Goal: Information Seeking & Learning: Find specific page/section

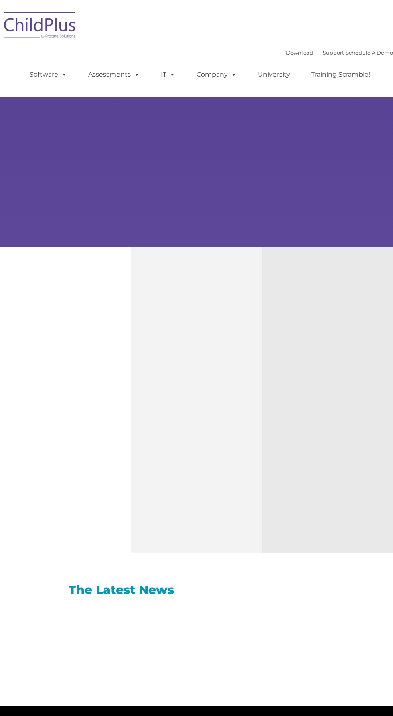
type input ""
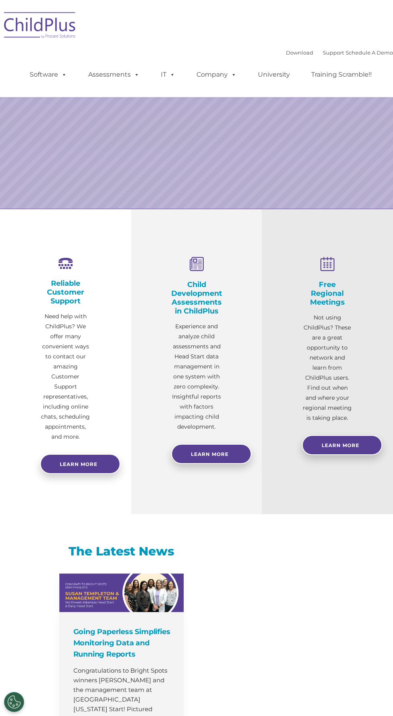
select select "MEDIUM"
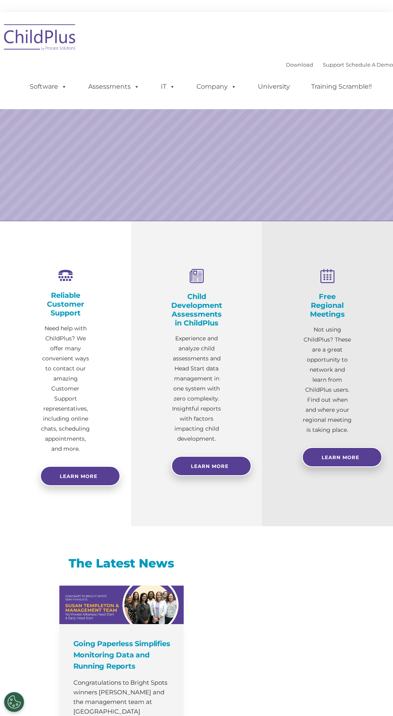
select select "MEDIUM"
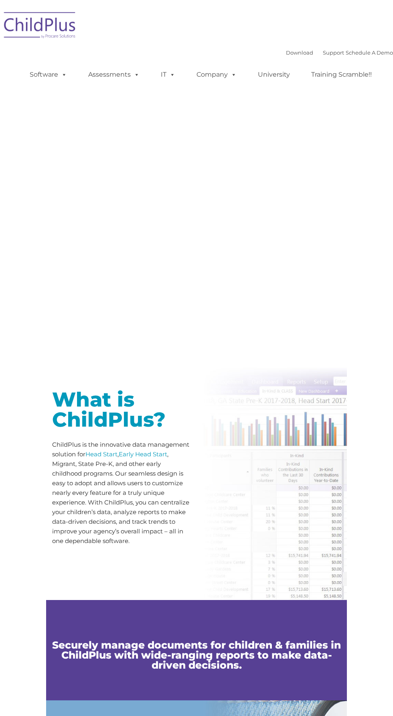
type input ""
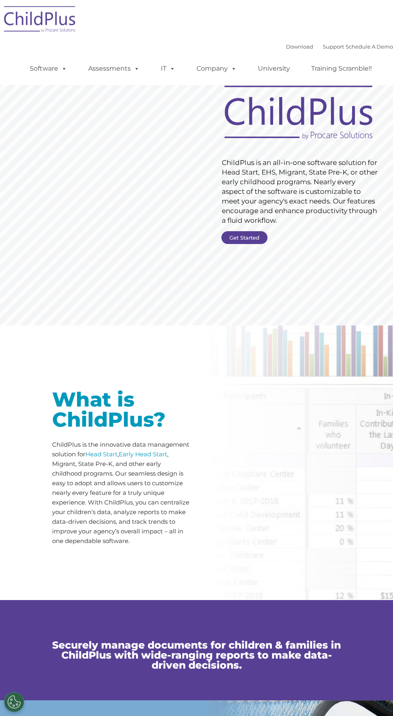
scroll to position [3, 0]
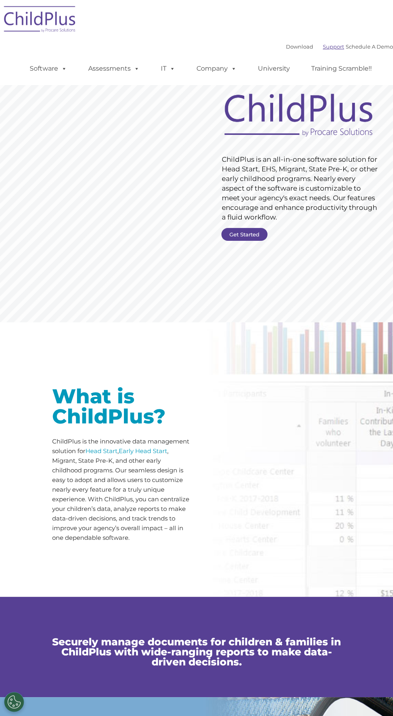
click at [331, 49] on link "Support" at bounding box center [333, 46] width 21 height 6
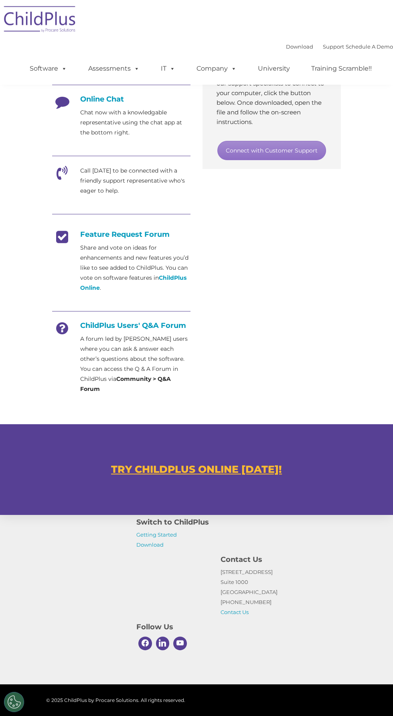
scroll to position [224, 0]
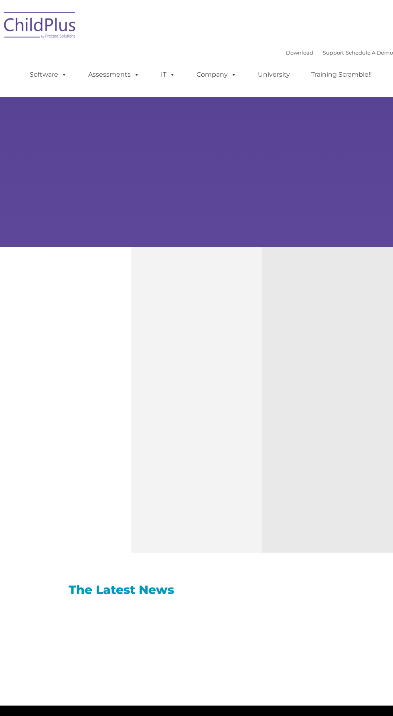
type input ""
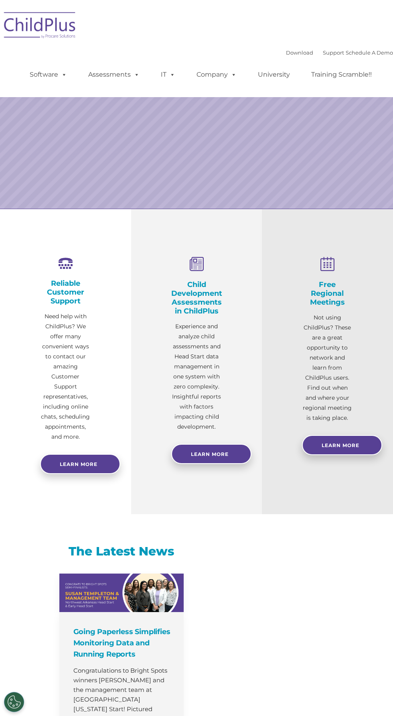
select select "MEDIUM"
